Goal: Check status: Check status

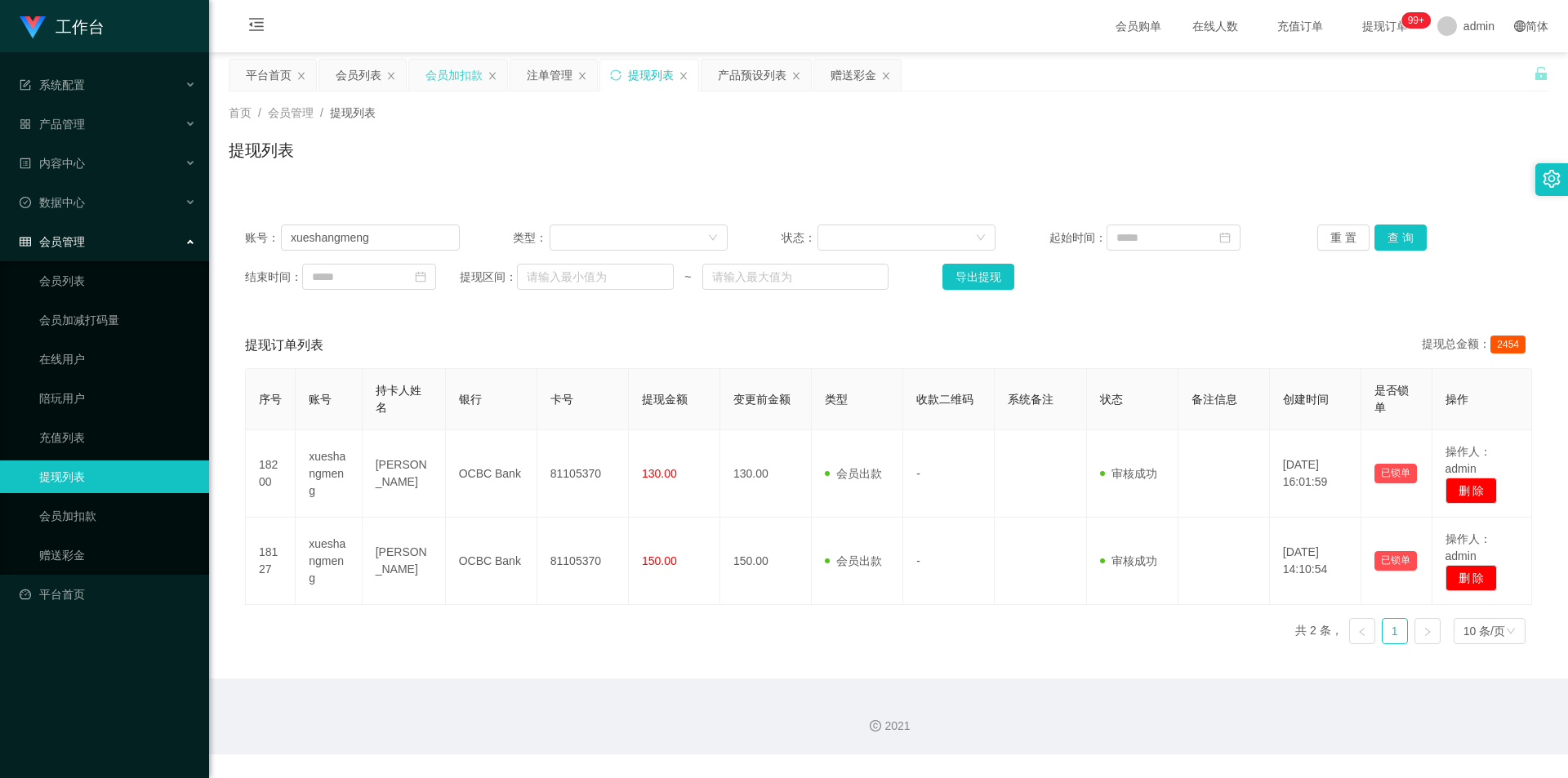
click at [429, 75] on div "会员加扣款" at bounding box center [454, 74] width 58 height 31
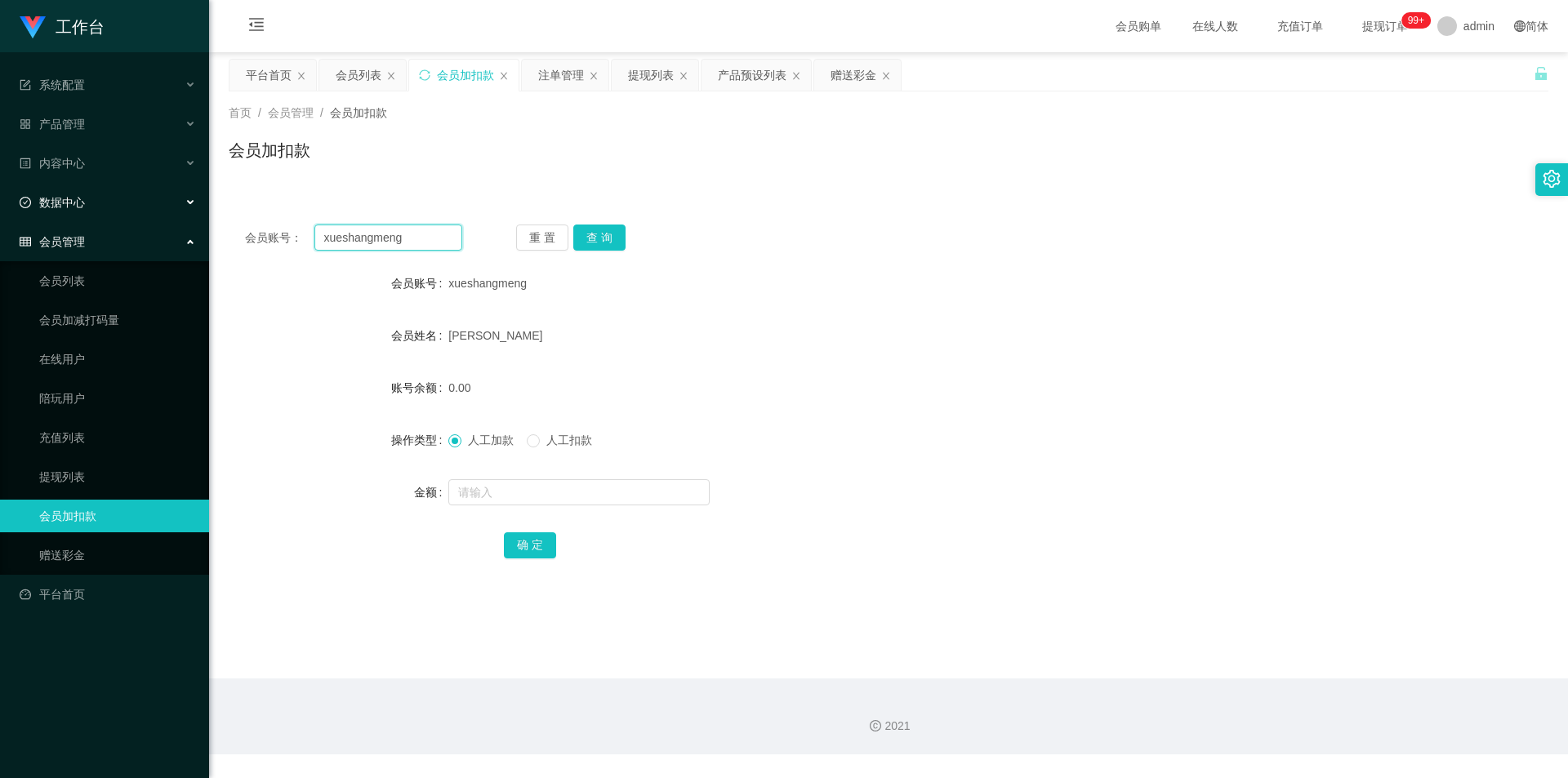
drag, startPoint x: 22, startPoint y: 206, endPoint x: 153, endPoint y: 208, distance: 131.0
click at [1, 206] on section "工作台 系统配置 产品管理 产品列表 产品预设列表 开奖记录 注单管理 即时注单 内容中心 站内信 公告列表 活动列表 数据中心 员工统计 团队统计 会员管理…" at bounding box center [784, 377] width 1568 height 754
paste input "Nora1900"
type input "Nora1900"
click at [614, 229] on button "查 询" at bounding box center [600, 237] width 52 height 26
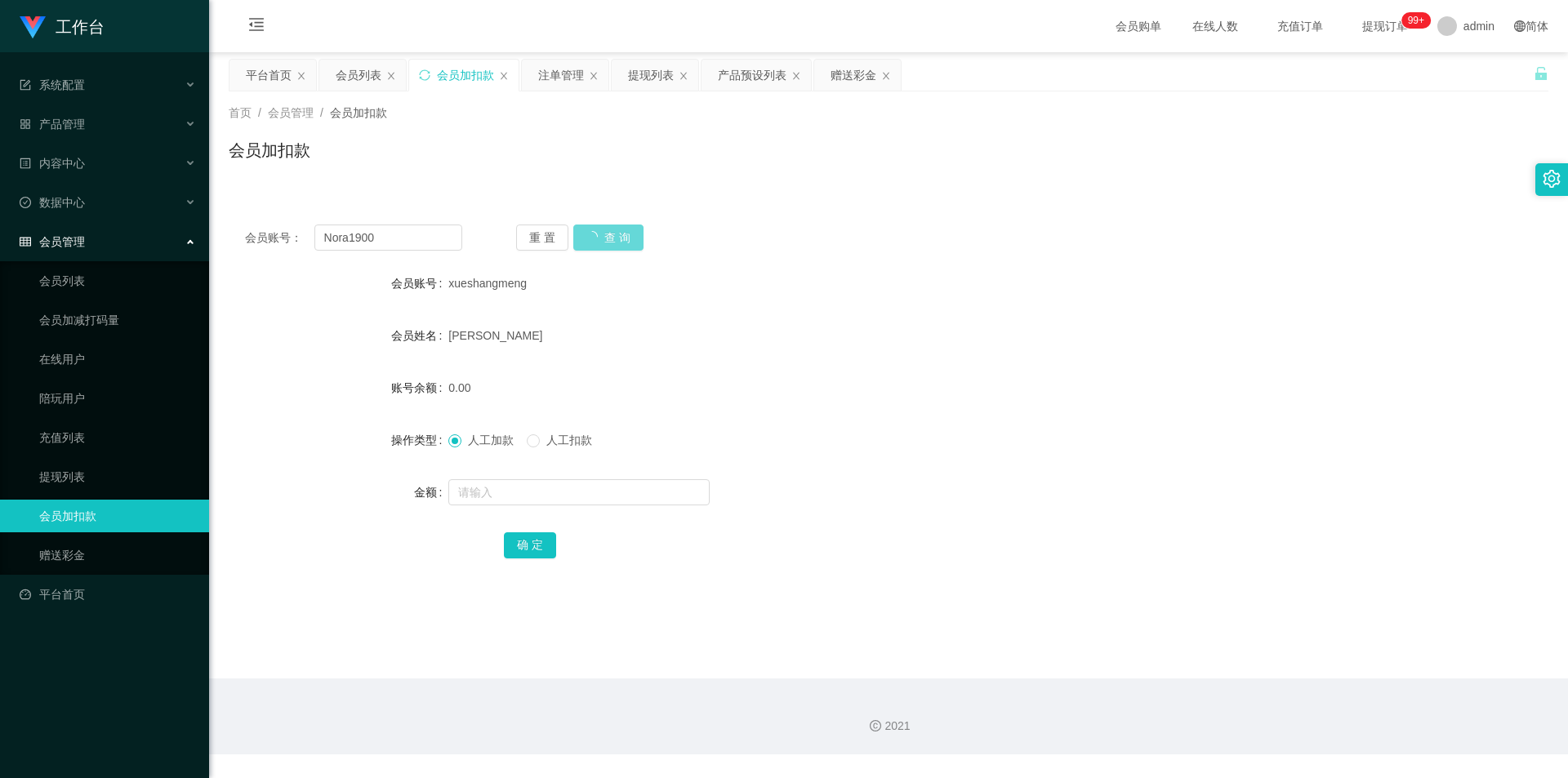
click at [612, 233] on div "重 置 查 询" at bounding box center [624, 237] width 217 height 26
click at [619, 234] on div "重 置 查 询" at bounding box center [624, 237] width 217 height 26
click at [575, 168] on div "会员加扣款" at bounding box center [889, 156] width 1320 height 37
click at [419, 74] on icon "图标: sync" at bounding box center [425, 75] width 12 height 12
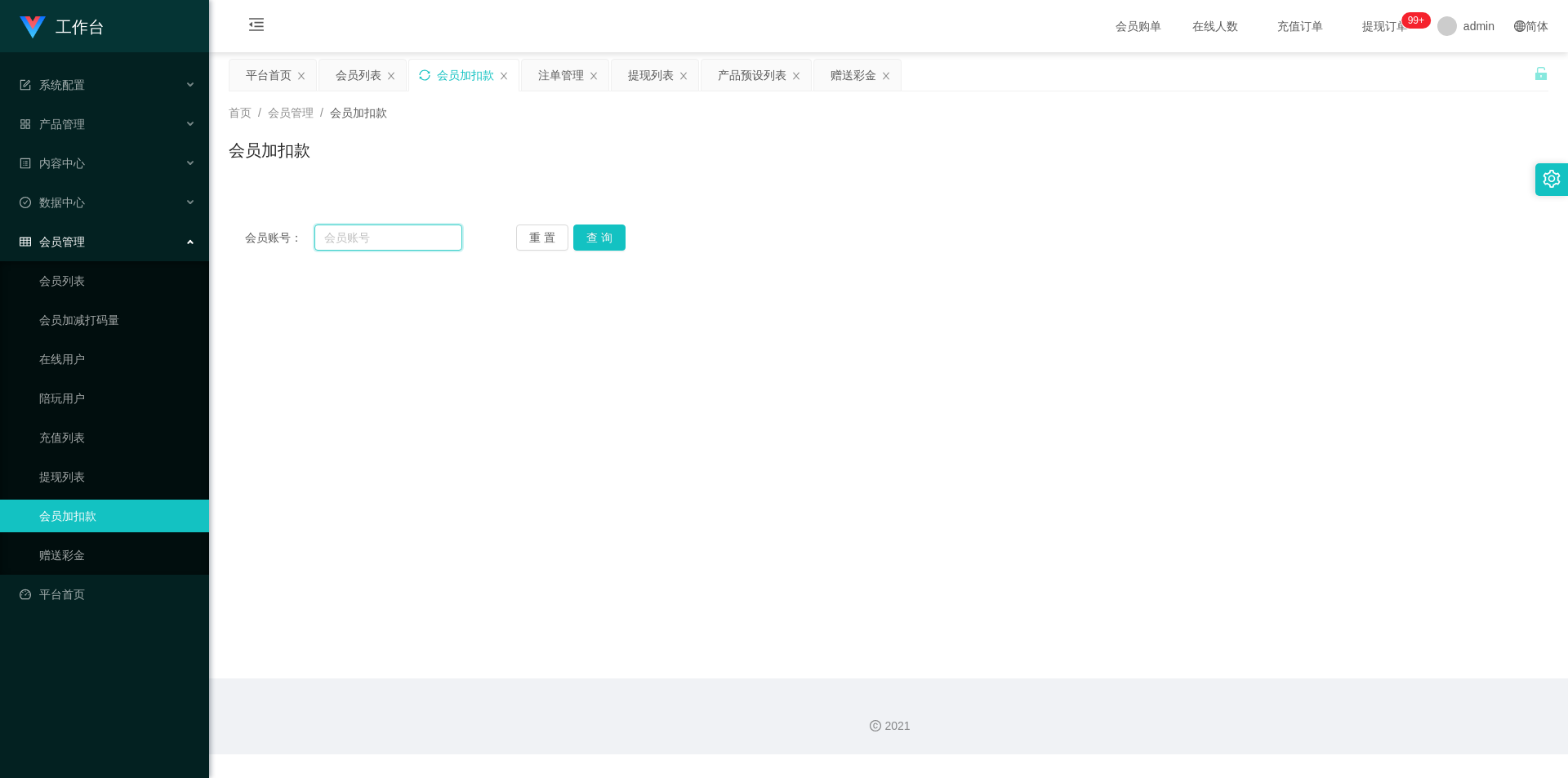
click at [333, 243] on input "text" at bounding box center [388, 237] width 148 height 26
paste input "Nora1900"
type input "Nora1900"
click at [598, 242] on button "查 询" at bounding box center [600, 237] width 52 height 26
click at [598, 242] on div "重 置 查 询" at bounding box center [624, 237] width 217 height 26
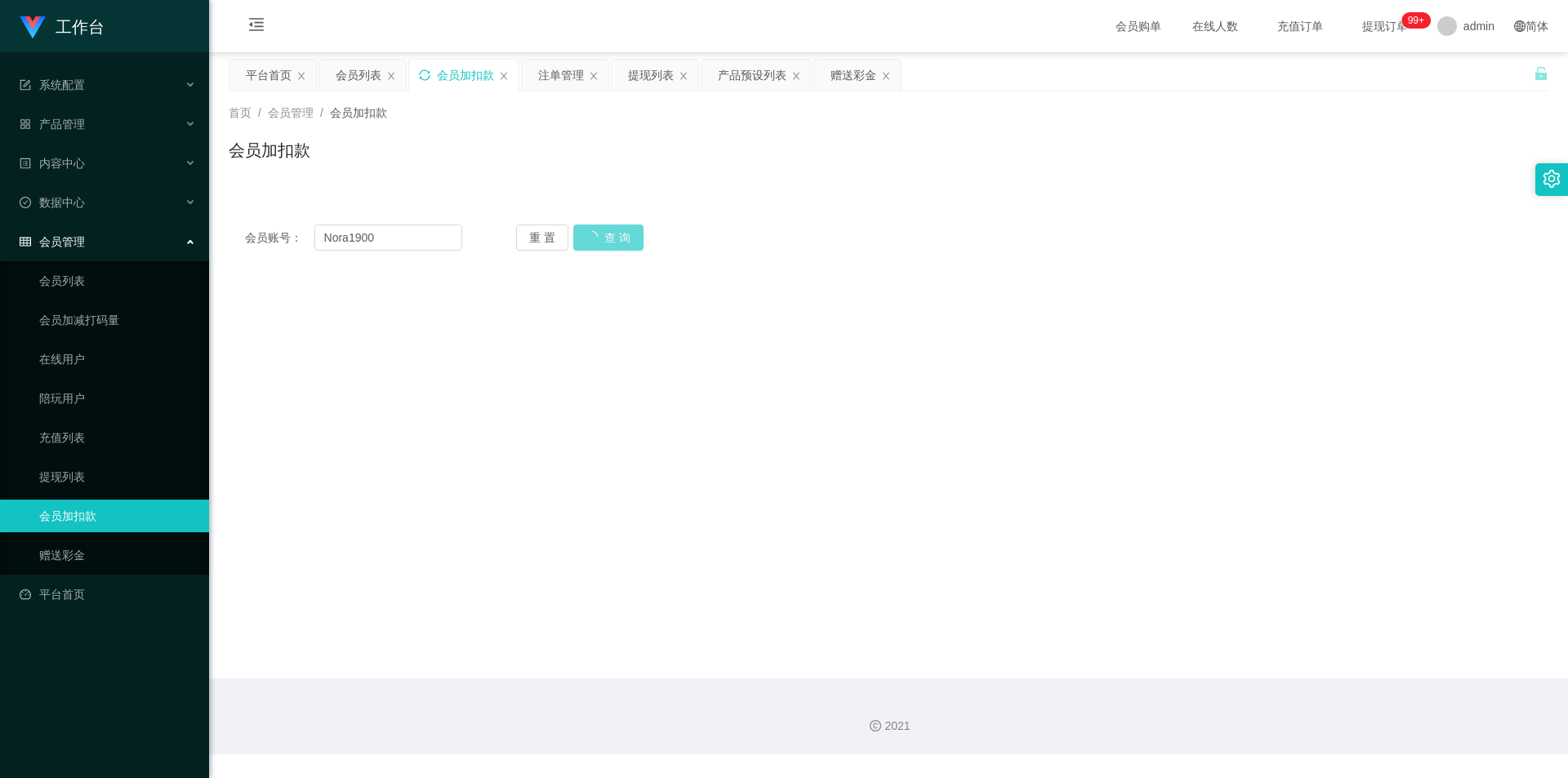
click at [1147, 242] on div "会员账号： Nora1900 重 置 查 询" at bounding box center [889, 237] width 1320 height 26
drag, startPoint x: 389, startPoint y: 235, endPoint x: 0, endPoint y: 210, distance: 389.8
click at [0, 210] on section "工作台 系统配置 产品管理 产品列表 产品预设列表 开奖记录 注单管理 即时注单 内容中心 站内信 公告列表 活动列表 数据中心 员工统计 团队统计 会员管理…" at bounding box center [784, 377] width 1568 height 754
click at [426, 79] on icon "图标: sync" at bounding box center [425, 75] width 12 height 12
click at [426, 75] on icon "图标: sync" at bounding box center [425, 75] width 12 height 12
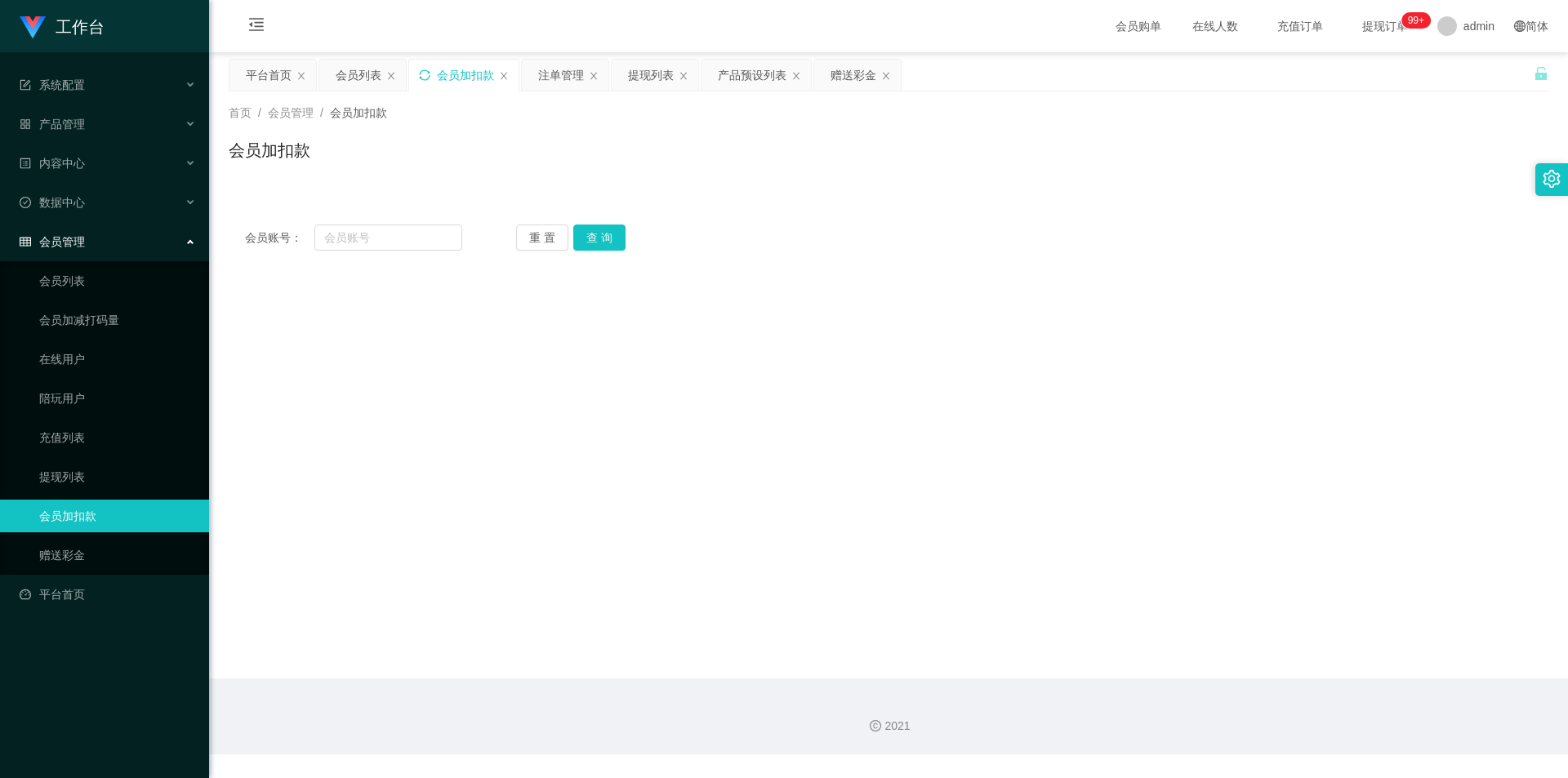
click at [426, 75] on icon "图标: sync" at bounding box center [425, 75] width 12 height 12
drag, startPoint x: 1223, startPoint y: 192, endPoint x: 1239, endPoint y: 187, distance: 16.8
click at [1224, 192] on div "会员账号： 重 置 查 询 会员账号 会员姓名 账号余额 操作类型 人工加款 人工扣款 金额 确 定" at bounding box center [889, 227] width 1320 height 79
click at [423, 69] on icon "图标: sync" at bounding box center [425, 75] width 12 height 12
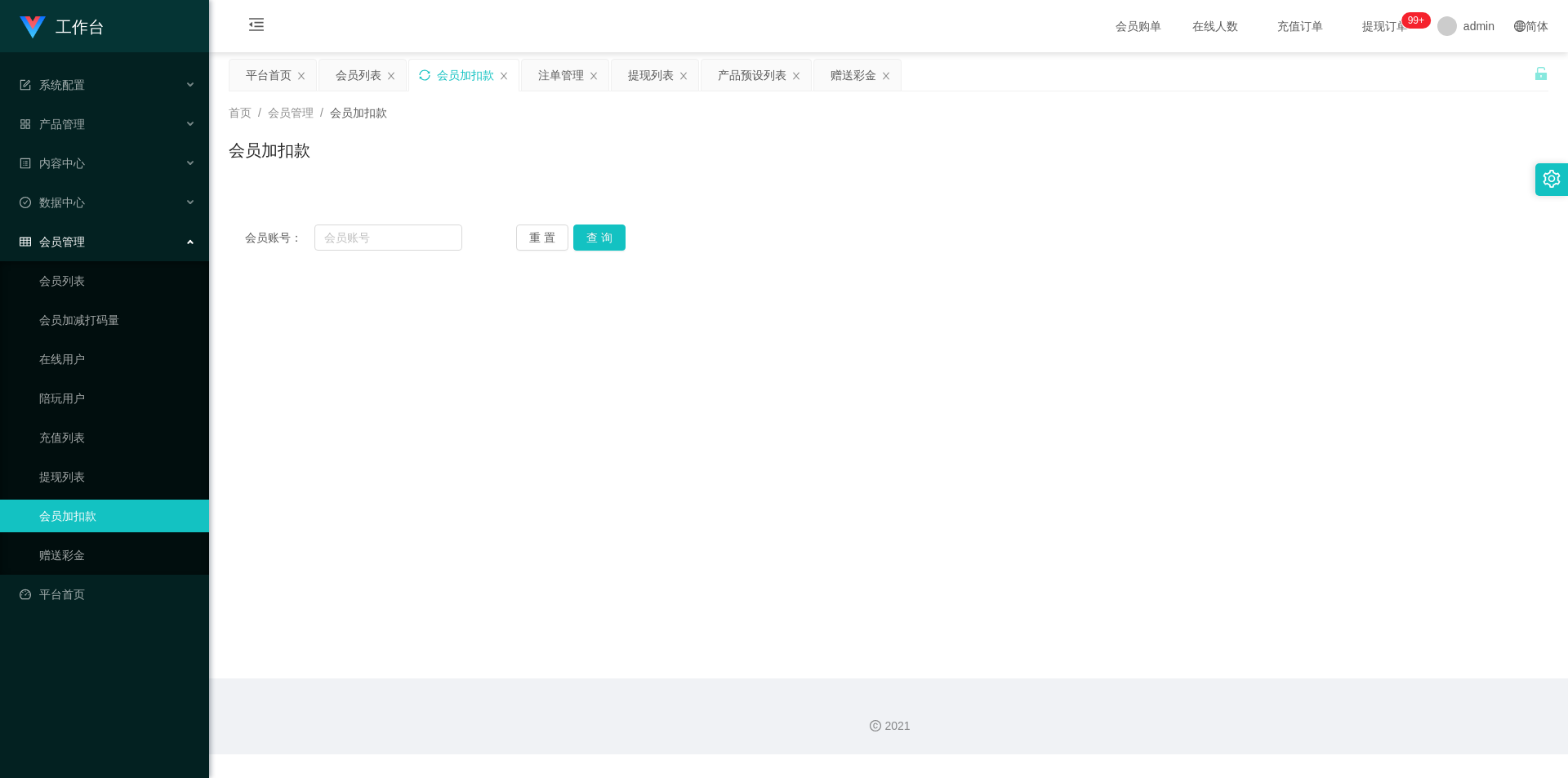
click at [1212, 159] on main "关闭左侧 关闭右侧 关闭其它 刷新页面 平台首页 会员列表 会员加扣款 注单管理 提现列表 产品预设列表 赠送彩金 首页 / 会员管理 / 会员加扣款 / 会…" at bounding box center [889, 365] width 1359 height 626
